Goal: Communication & Community: Answer question/provide support

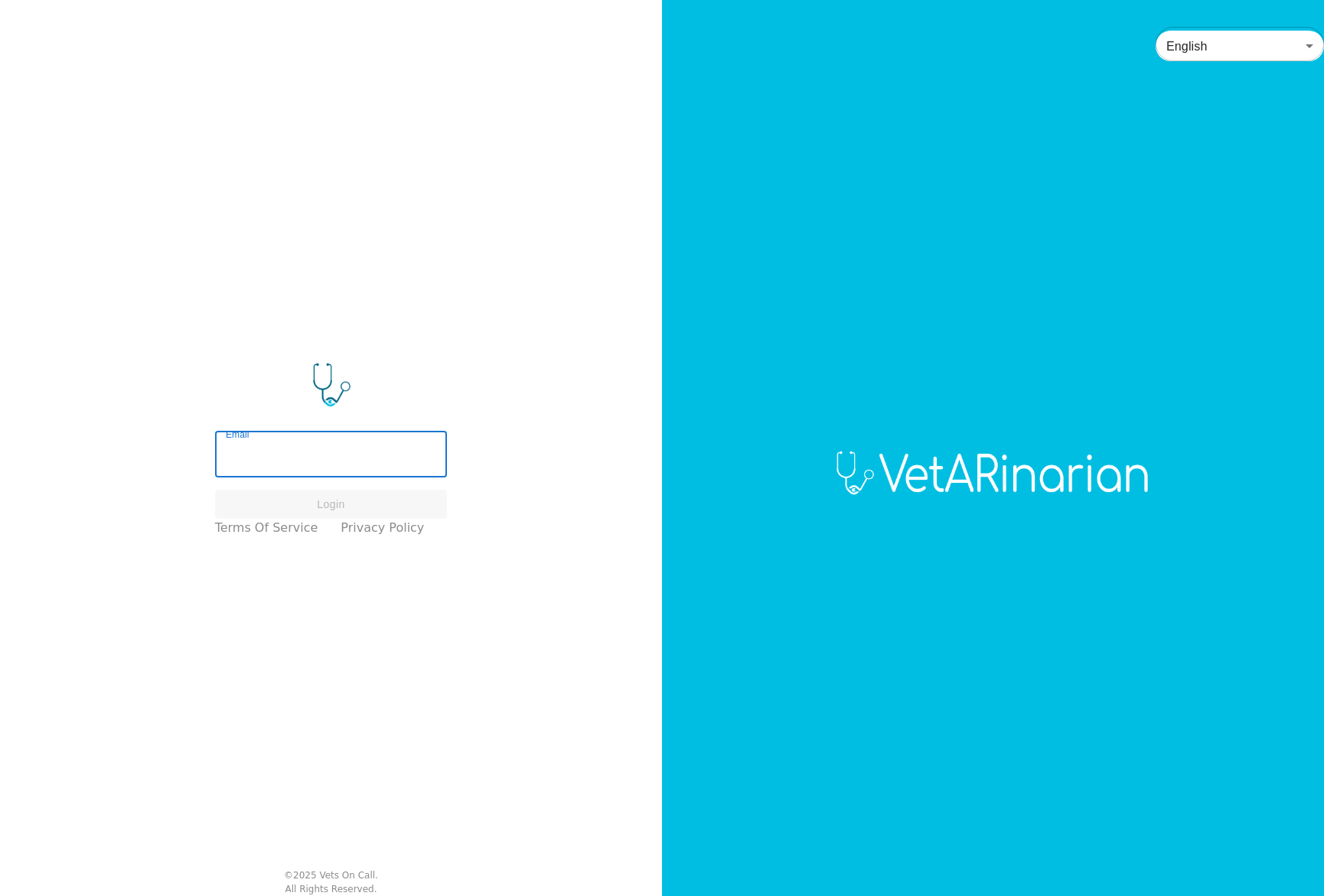
click at [322, 451] on input "Email" at bounding box center [331, 456] width 232 height 43
click at [277, 457] on input "Email" at bounding box center [331, 456] width 232 height 43
click at [287, 453] on input "Email" at bounding box center [331, 456] width 232 height 43
type input "[PERSON_NAME][EMAIL_ADDRESS][DOMAIN_NAME]"
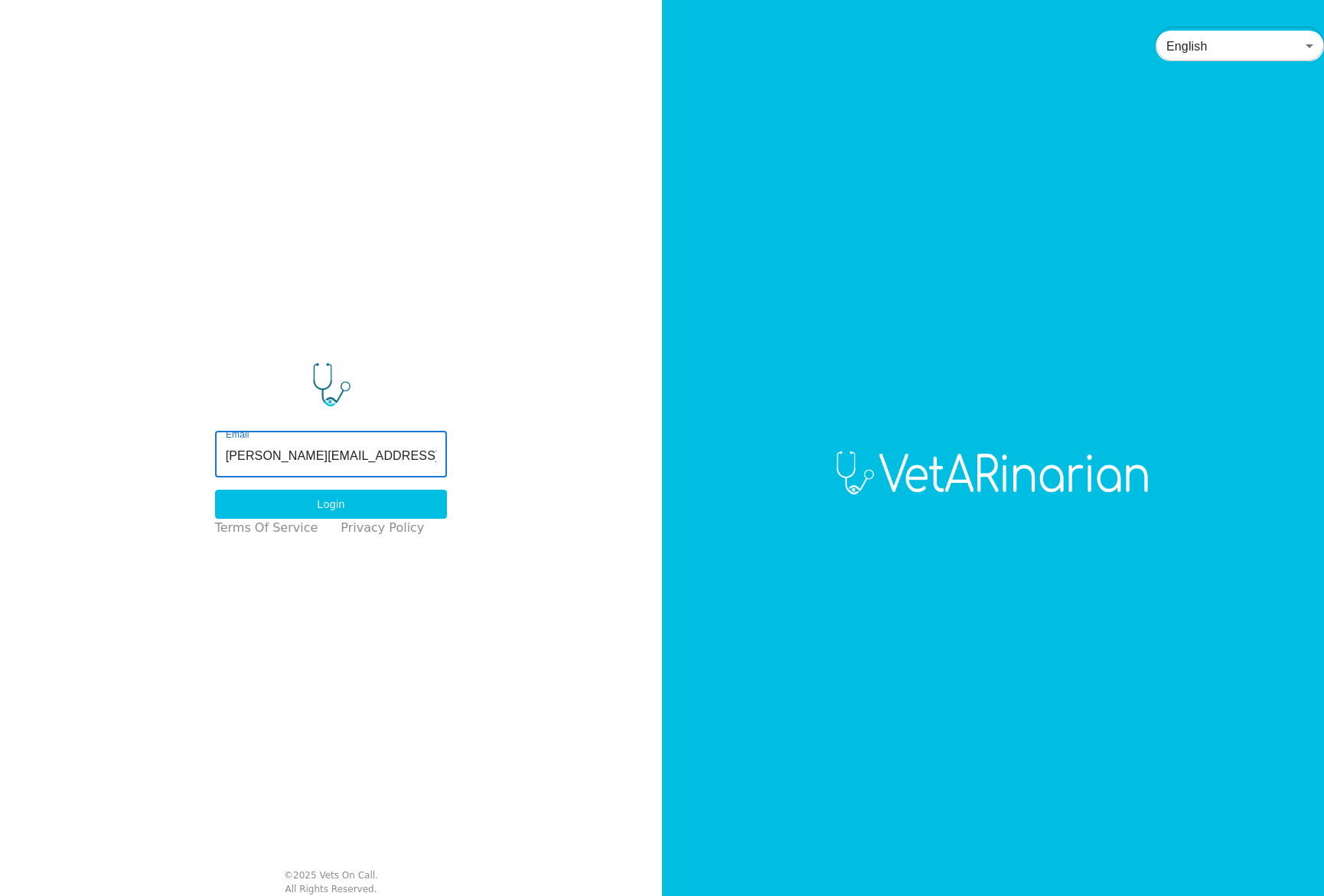
click at [348, 499] on button "Login" at bounding box center [331, 505] width 232 height 29
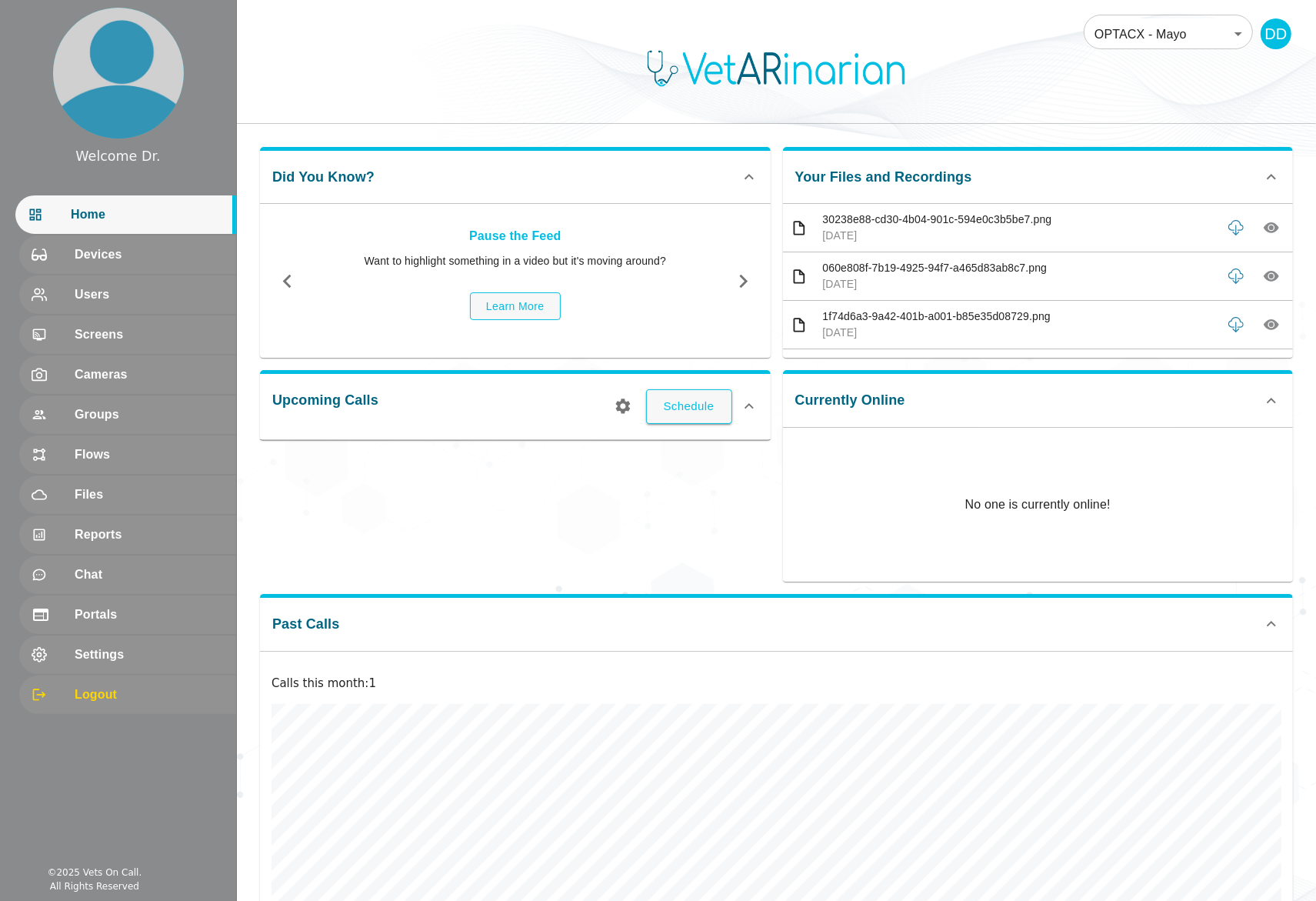
click at [1196, 36] on body "Welcome Dr. Home Devices Users Screens Cameras Groups Flows Files Reports Chat …" at bounding box center [658, 498] width 1316 height 997
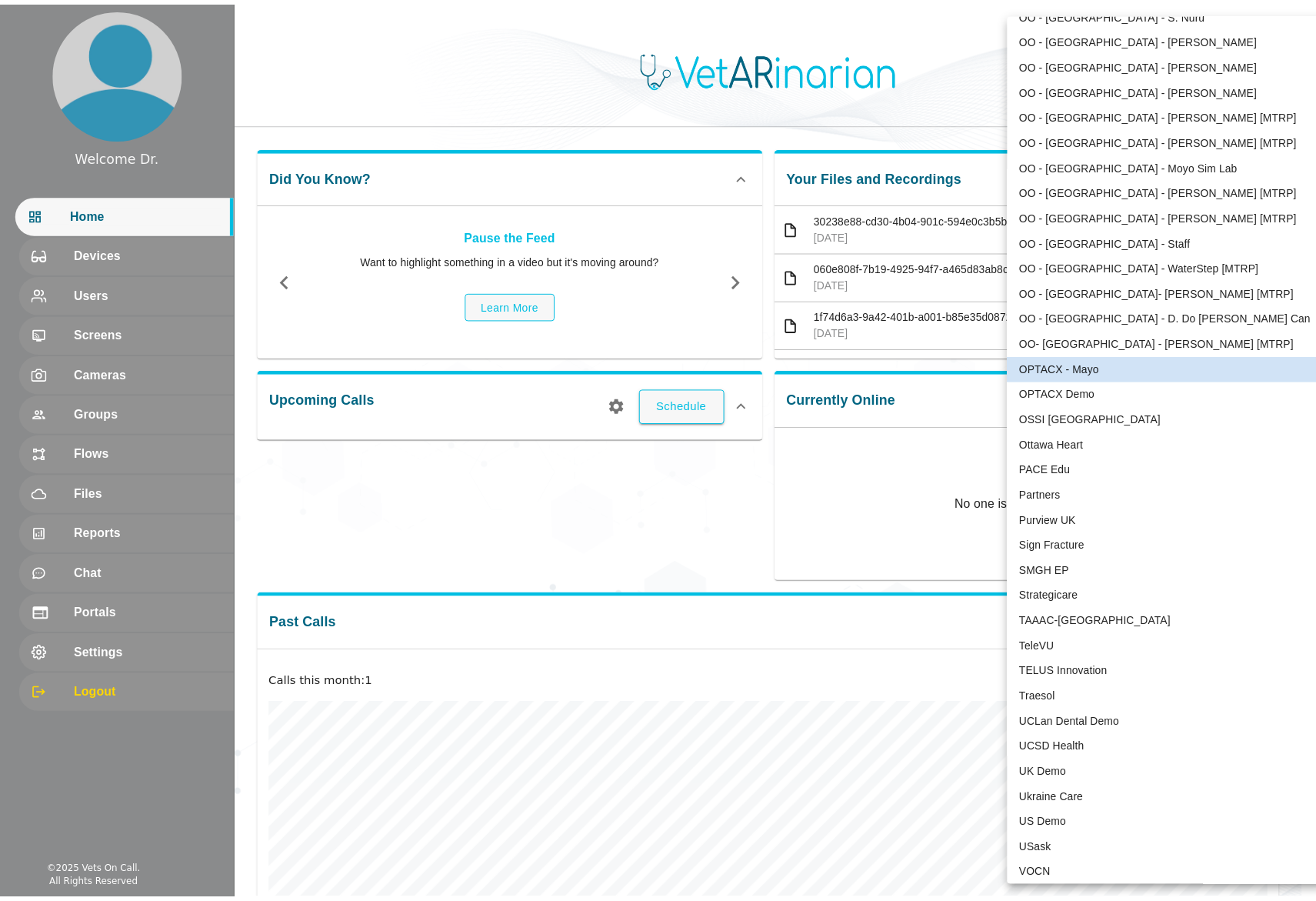
scroll to position [2890, 0]
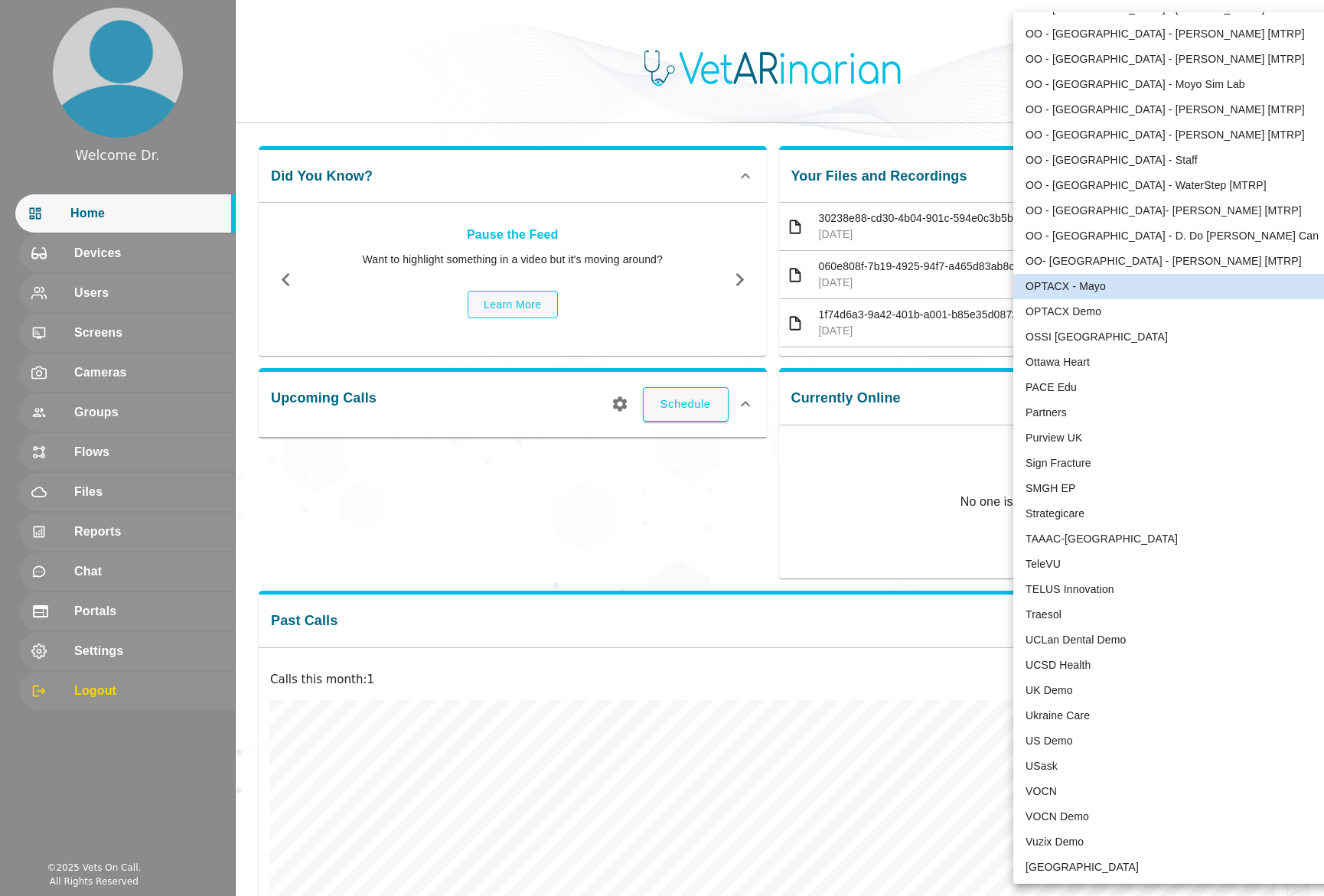
click at [1096, 568] on li "TeleVU" at bounding box center [1172, 564] width 318 height 25
type input "1"
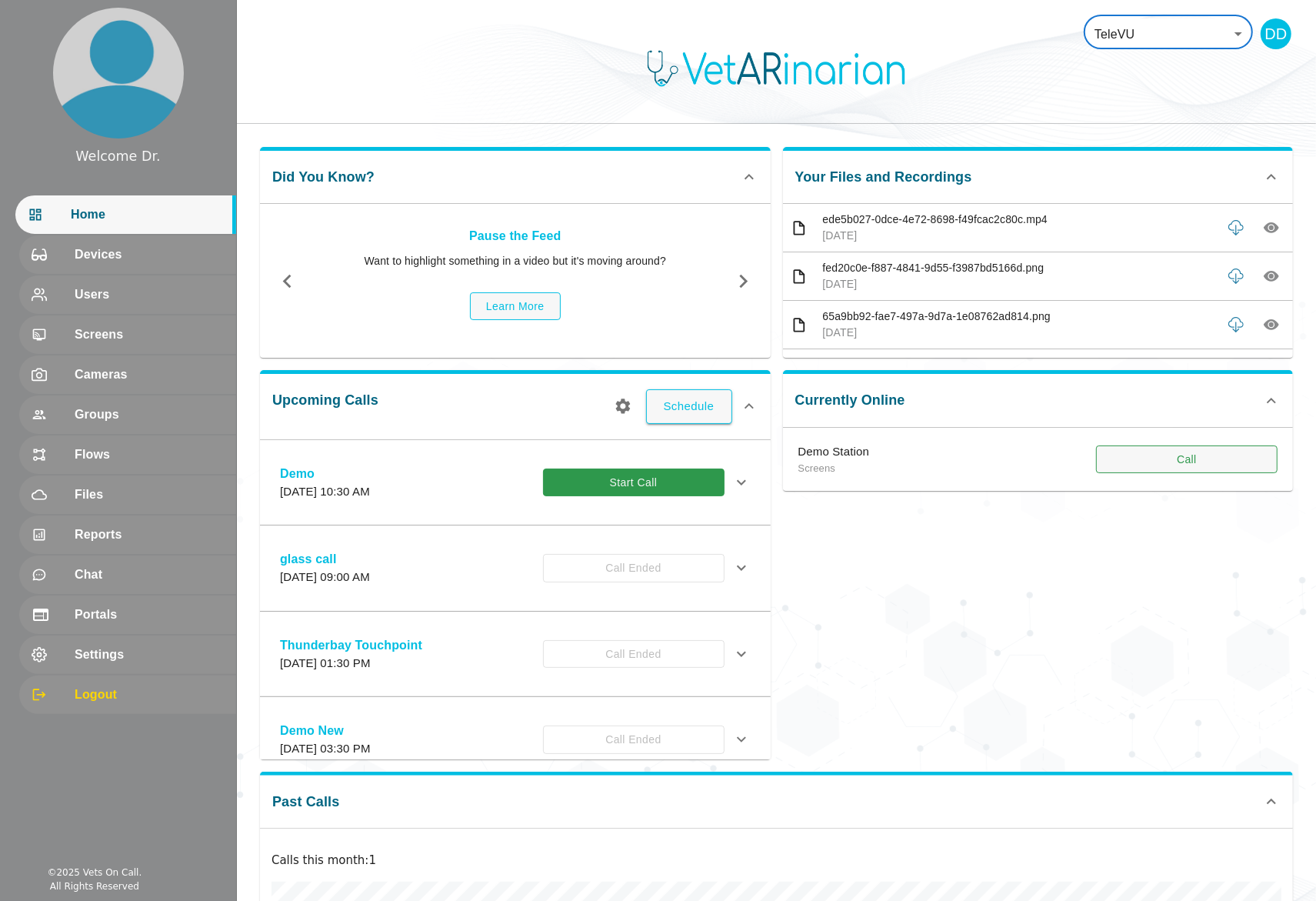
click at [1182, 456] on button "Call" at bounding box center [1186, 459] width 182 height 29
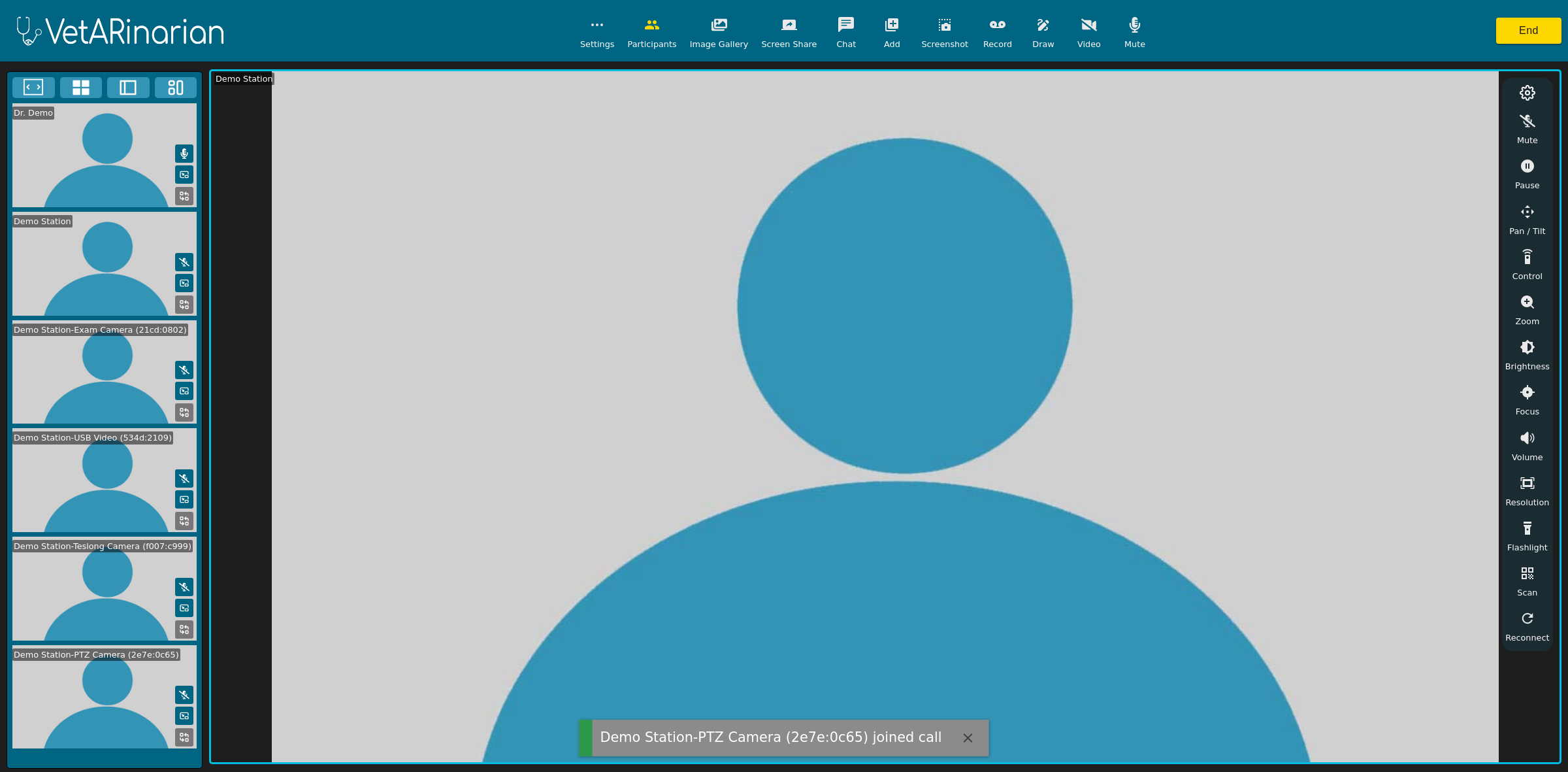
click at [86, 90] on icon at bounding box center [80, 87] width 17 height 15
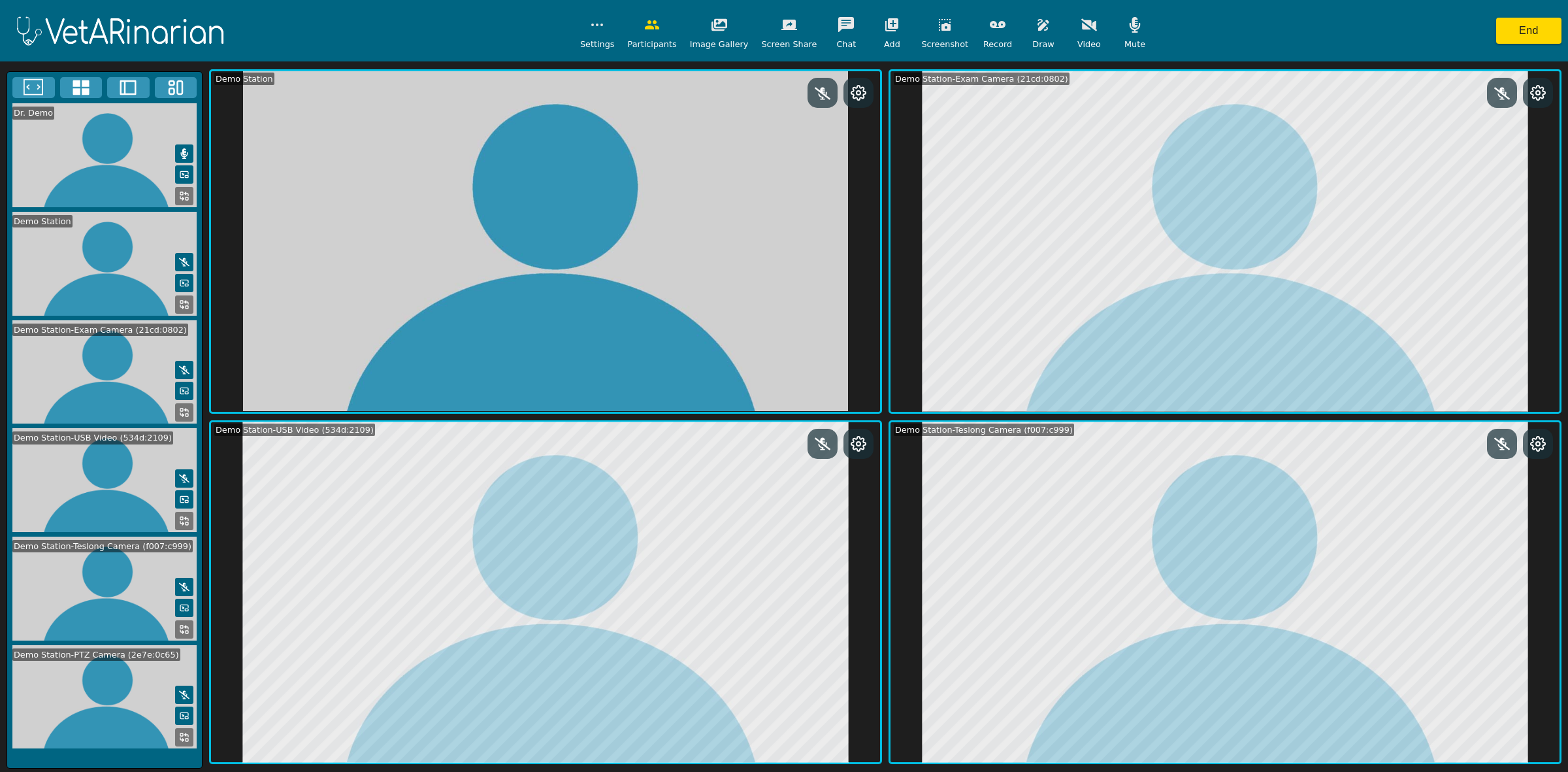
click at [184, 739] on icon at bounding box center [184, 737] width 10 height 10
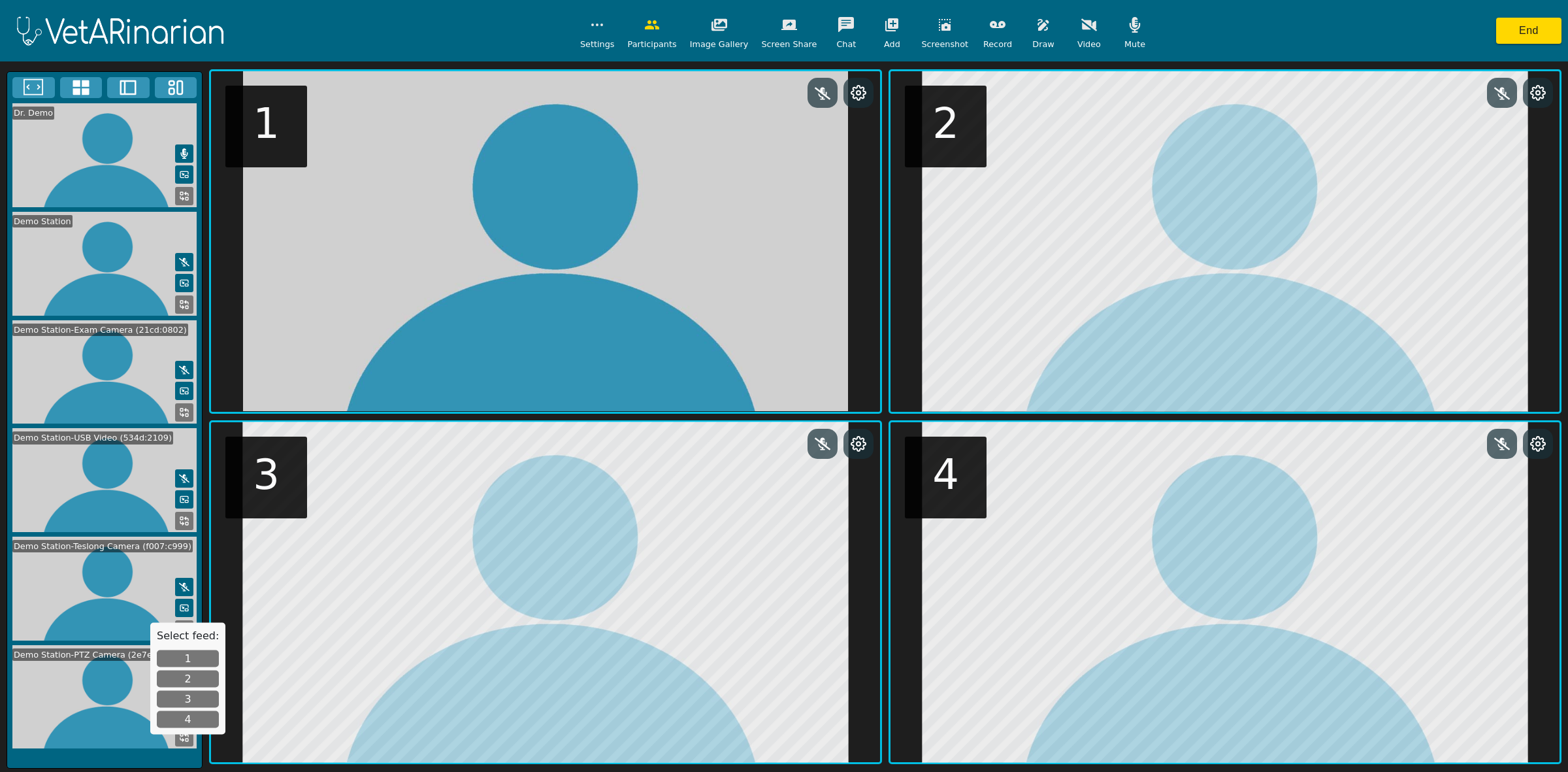
click at [188, 726] on button "4" at bounding box center [187, 720] width 62 height 17
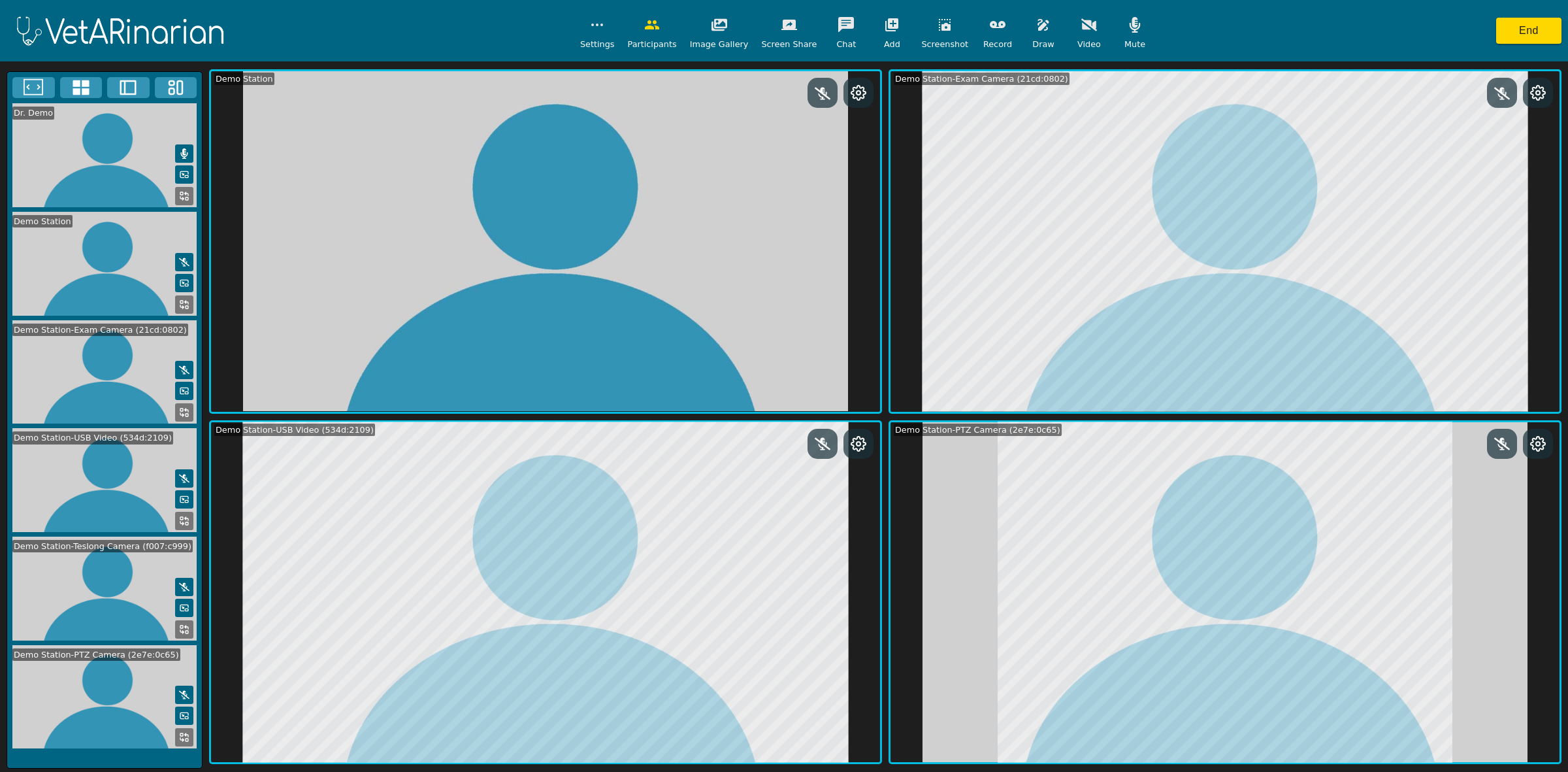
click at [185, 624] on icon at bounding box center [184, 629] width 10 height 10
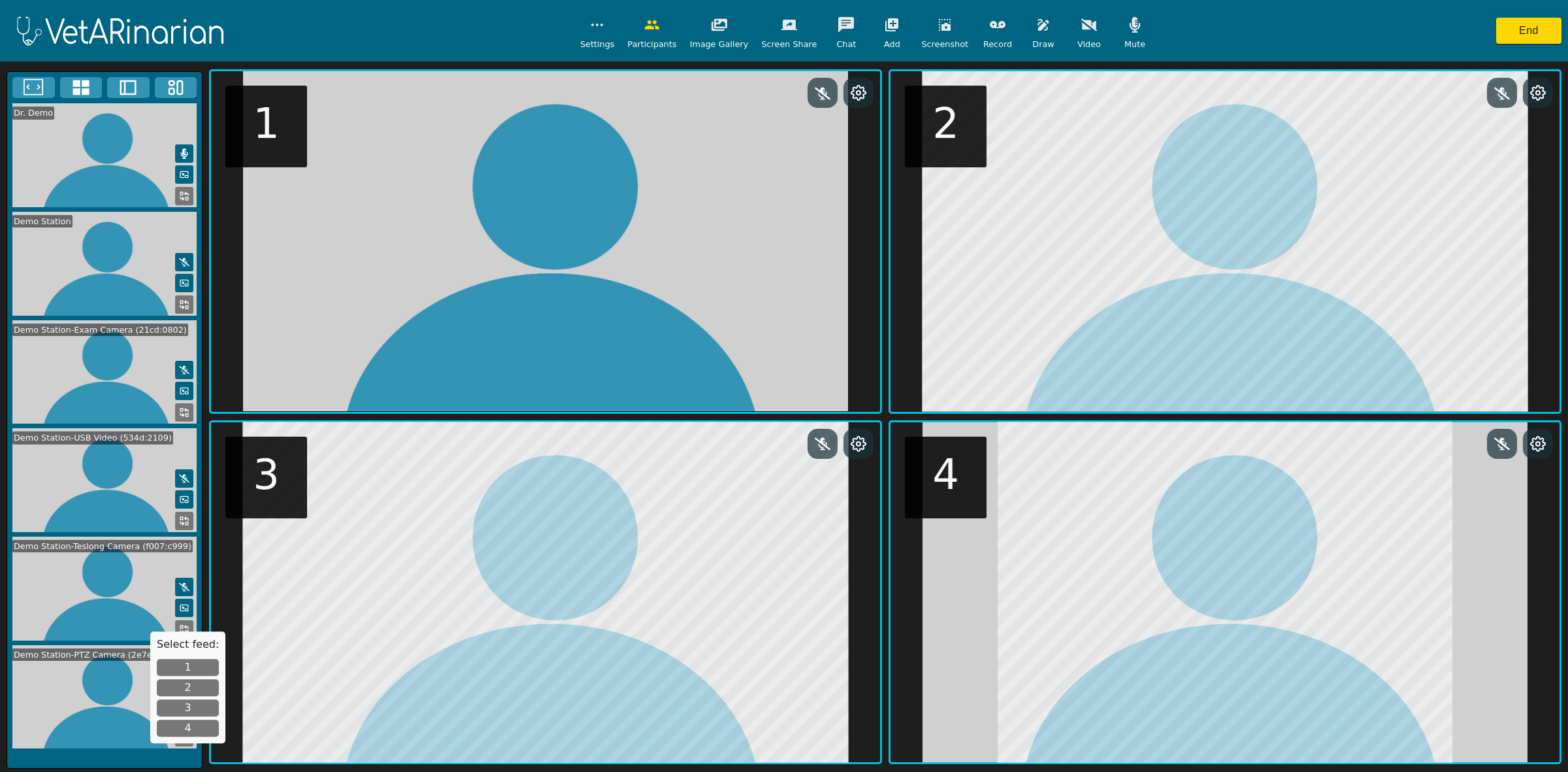
click at [184, 665] on button "1" at bounding box center [187, 667] width 62 height 17
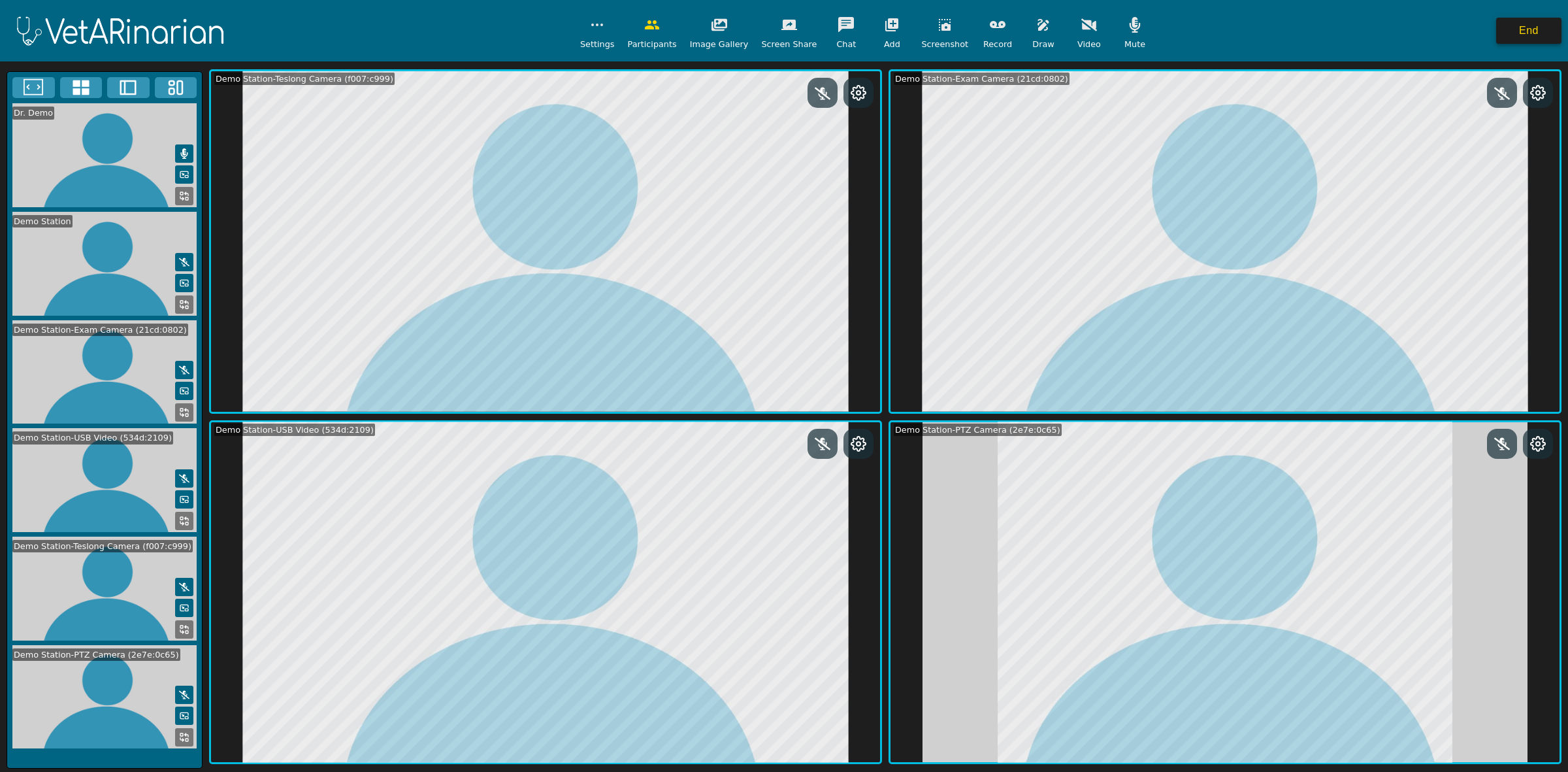
click at [1130, 31] on button "End" at bounding box center [1529, 30] width 65 height 26
